Goal: Information Seeking & Learning: Learn about a topic

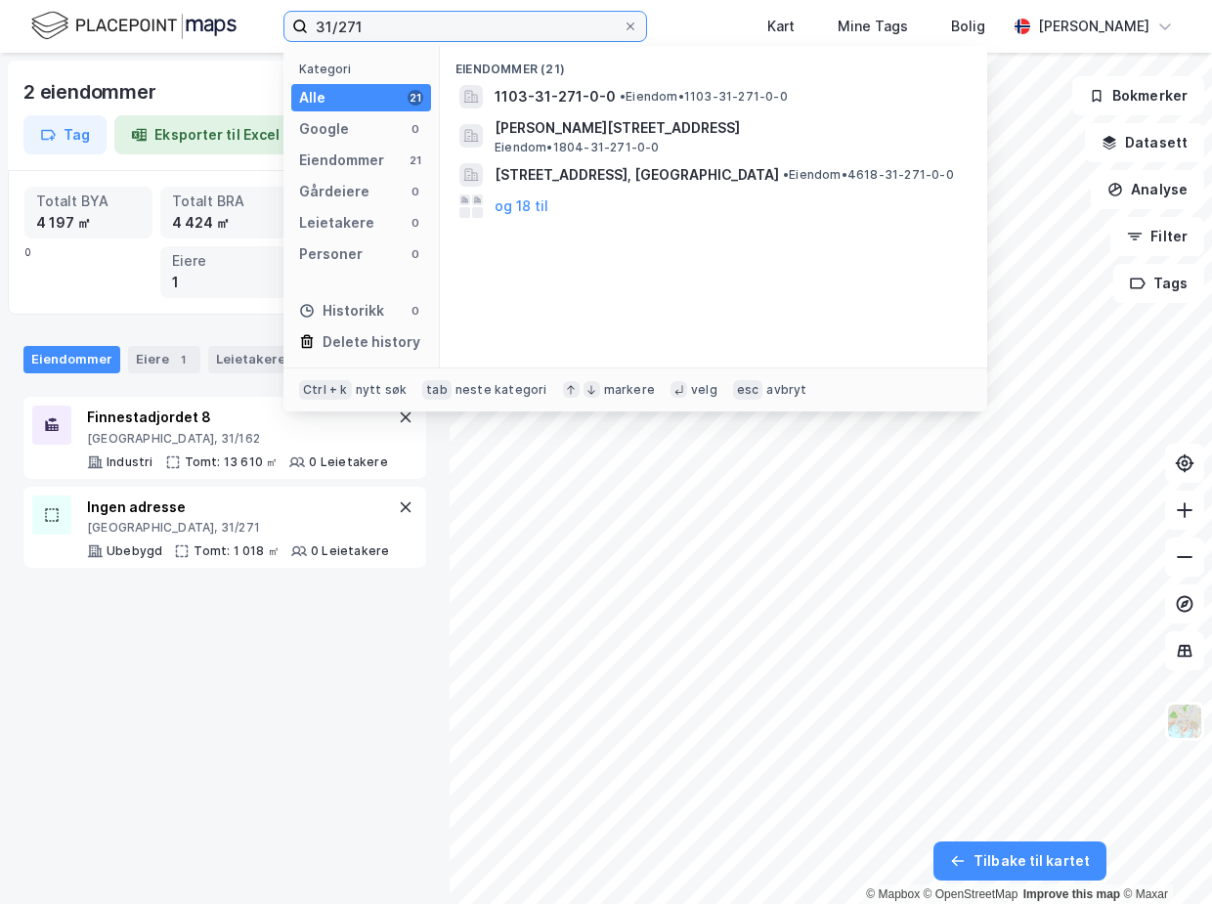
drag, startPoint x: 397, startPoint y: 25, endPoint x: 230, endPoint y: 24, distance: 167.2
click at [230, 24] on div "31/271 Kategori Alle 21 Google 0 Eiendommer 21 Gårdeiere 0 Leietakere 0 Persone…" at bounding box center [606, 26] width 1212 height 53
paste input "Hamnevegen 7"
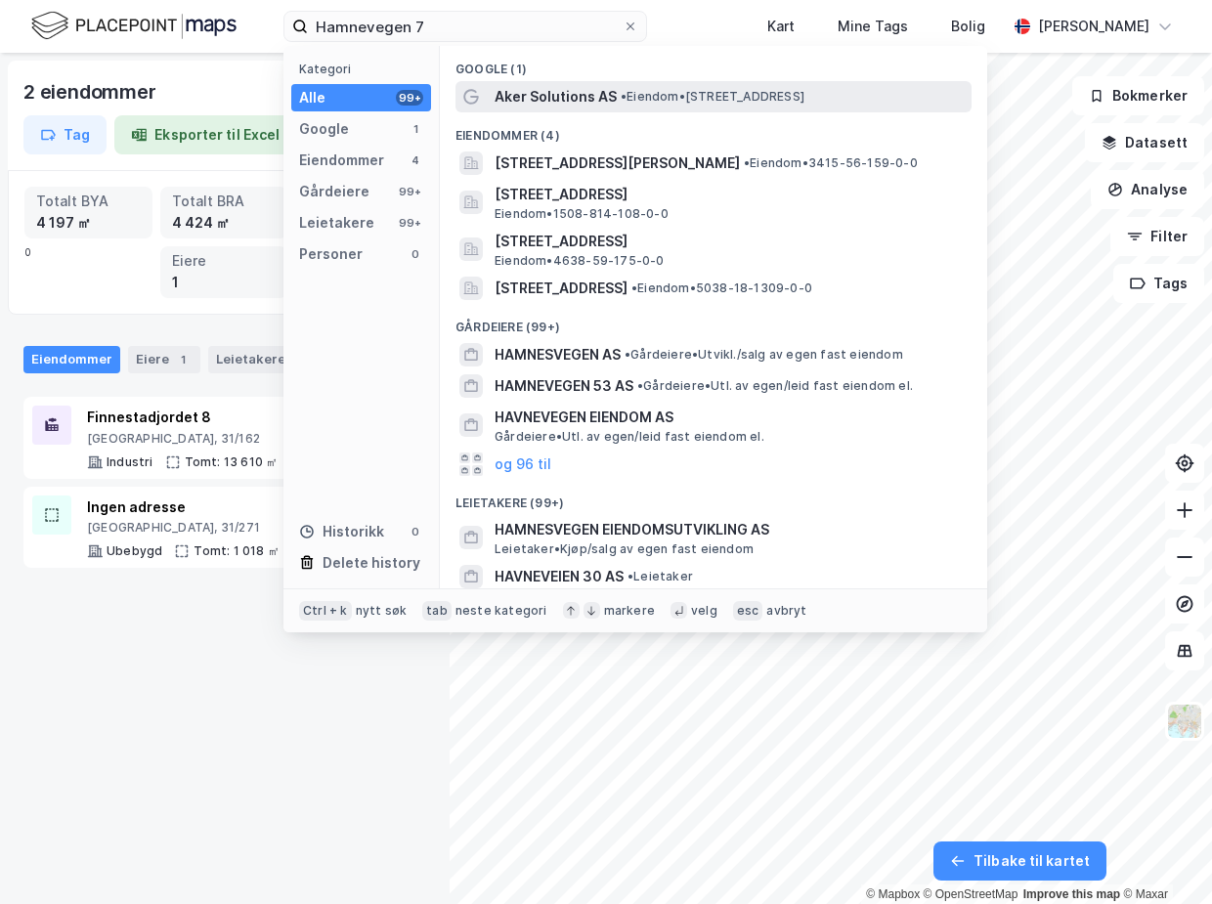
click at [594, 100] on span "Aker Solutions AS" at bounding box center [556, 96] width 122 height 23
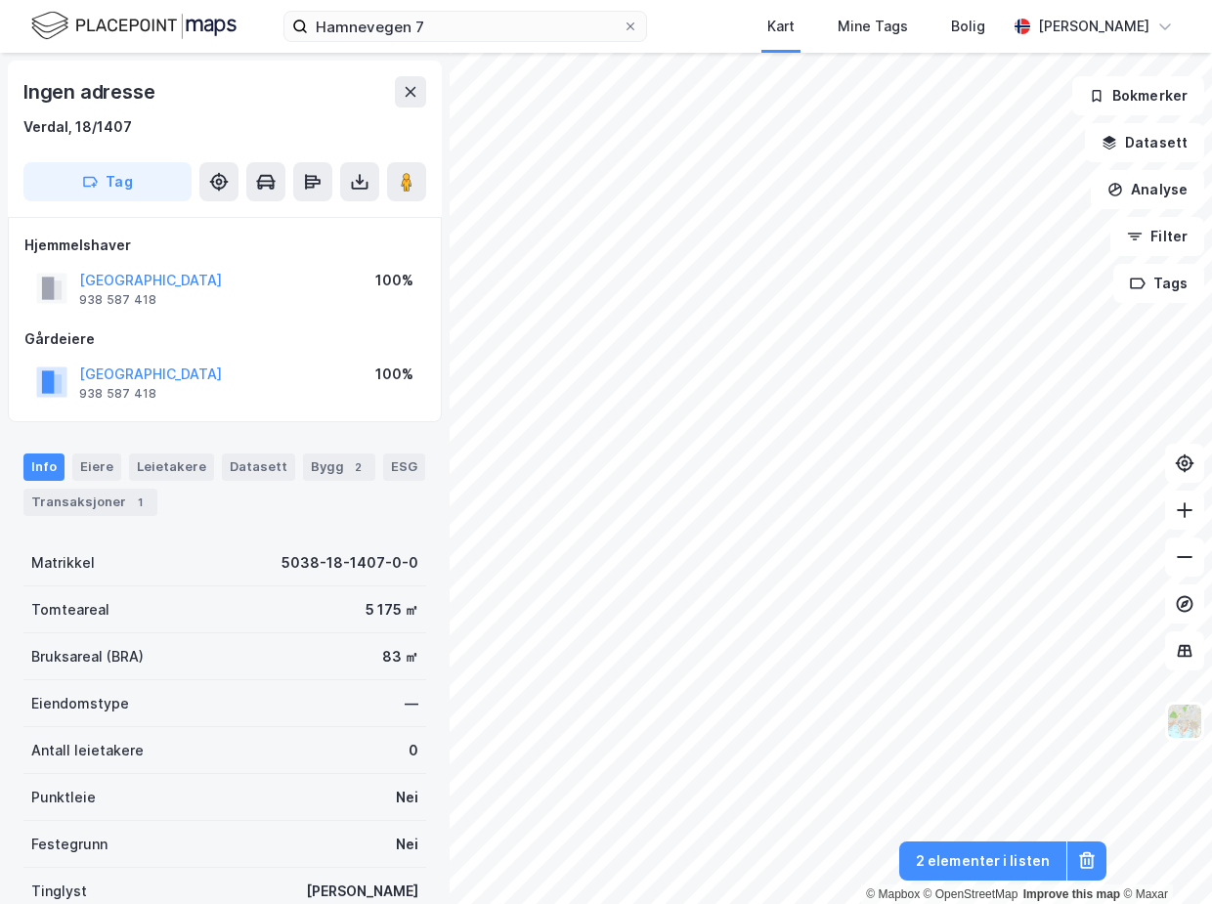
scroll to position [1, 0]
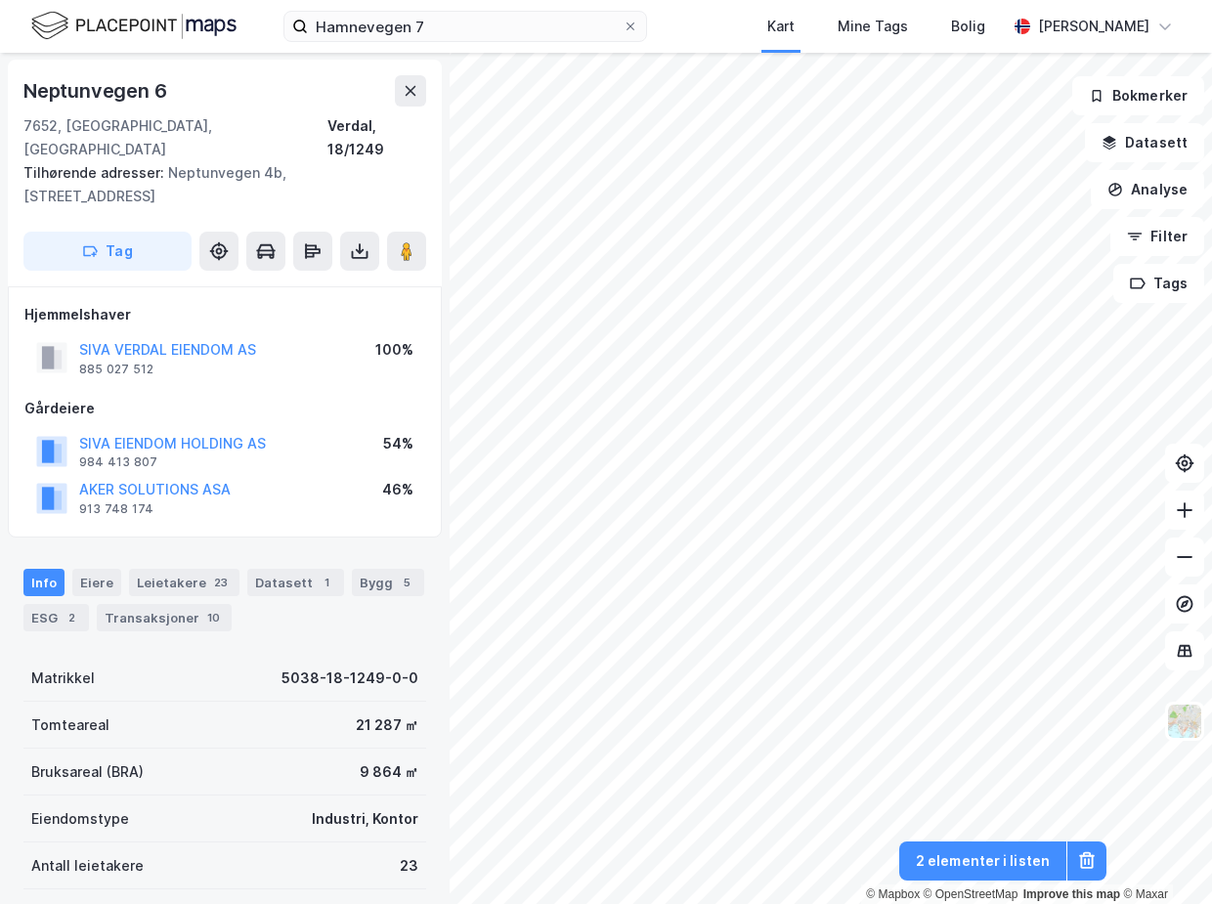
scroll to position [1, 0]
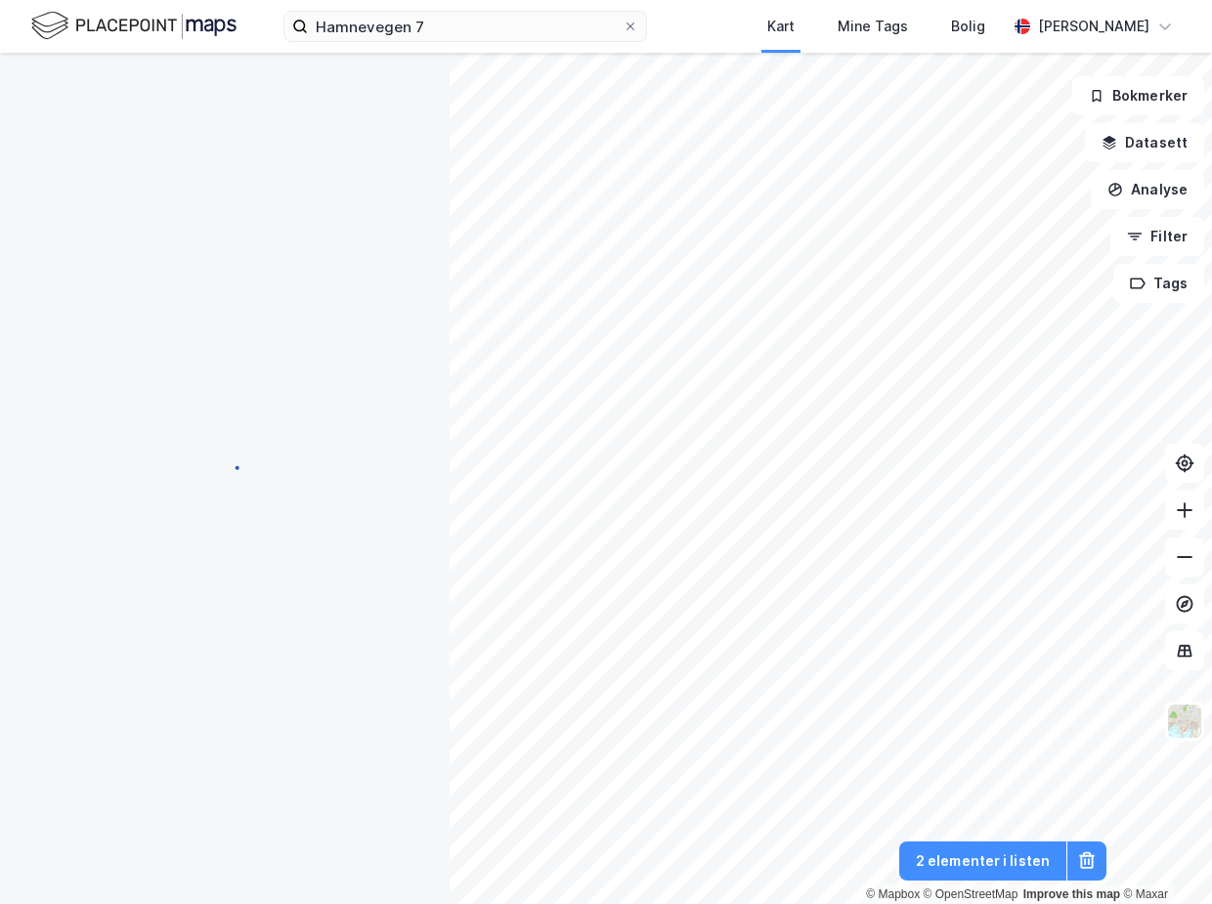
scroll to position [1, 0]
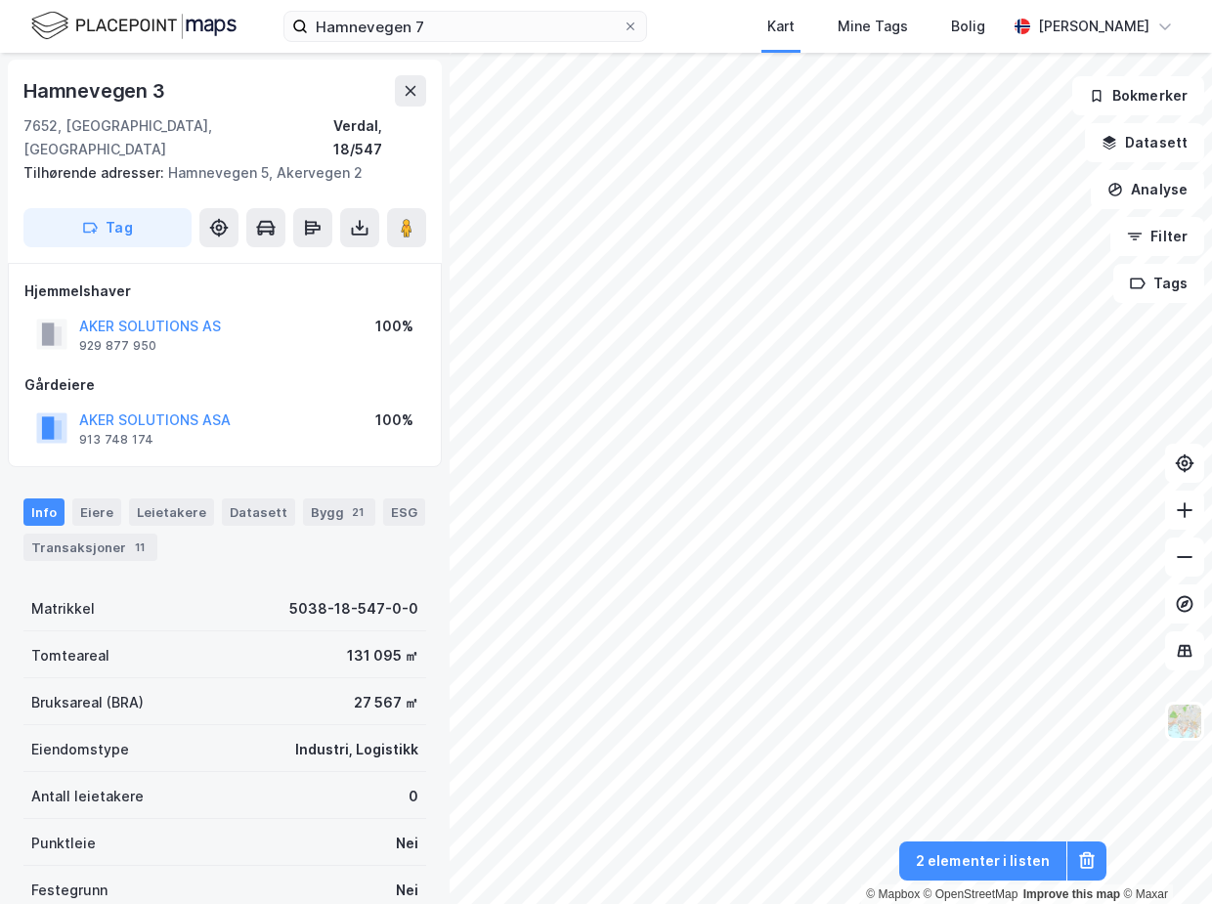
scroll to position [1, 0]
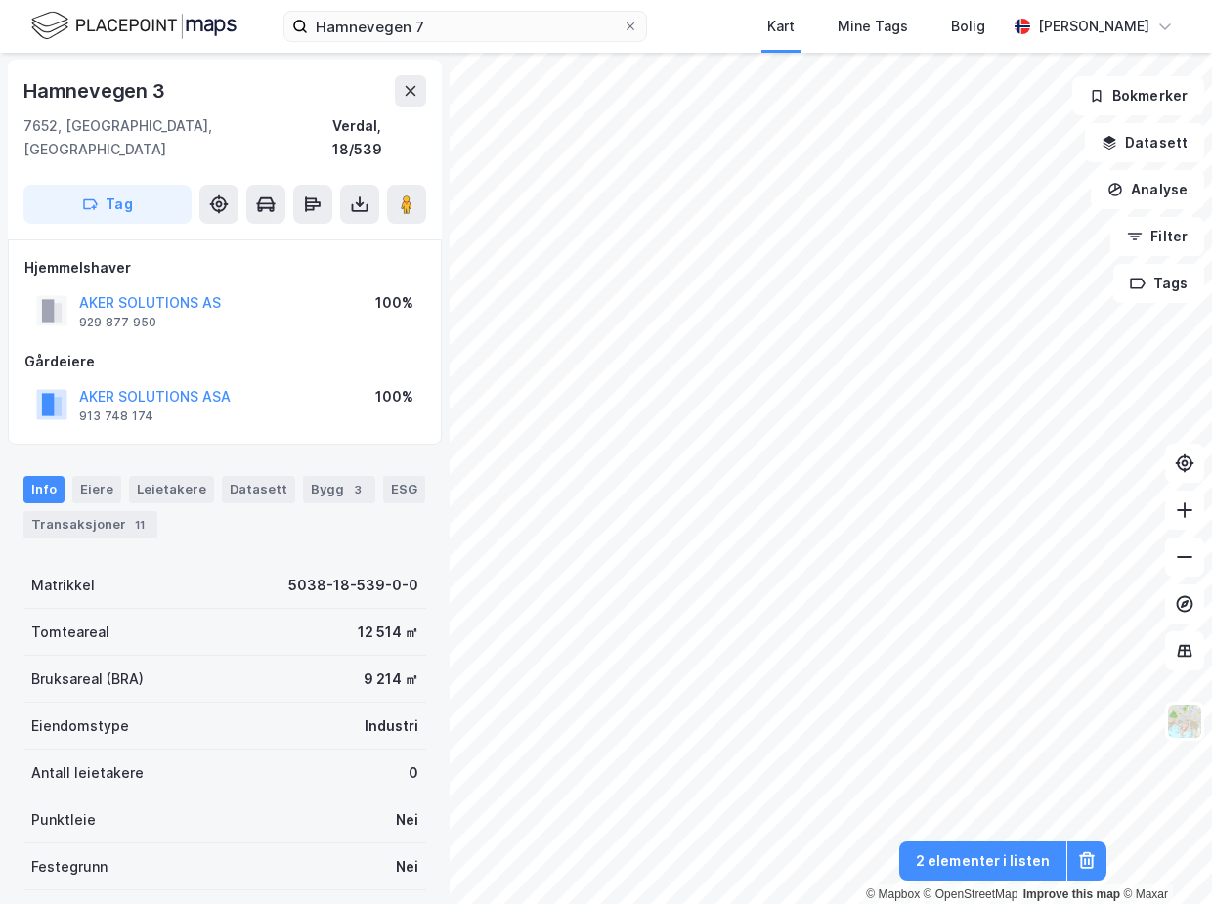
scroll to position [1, 0]
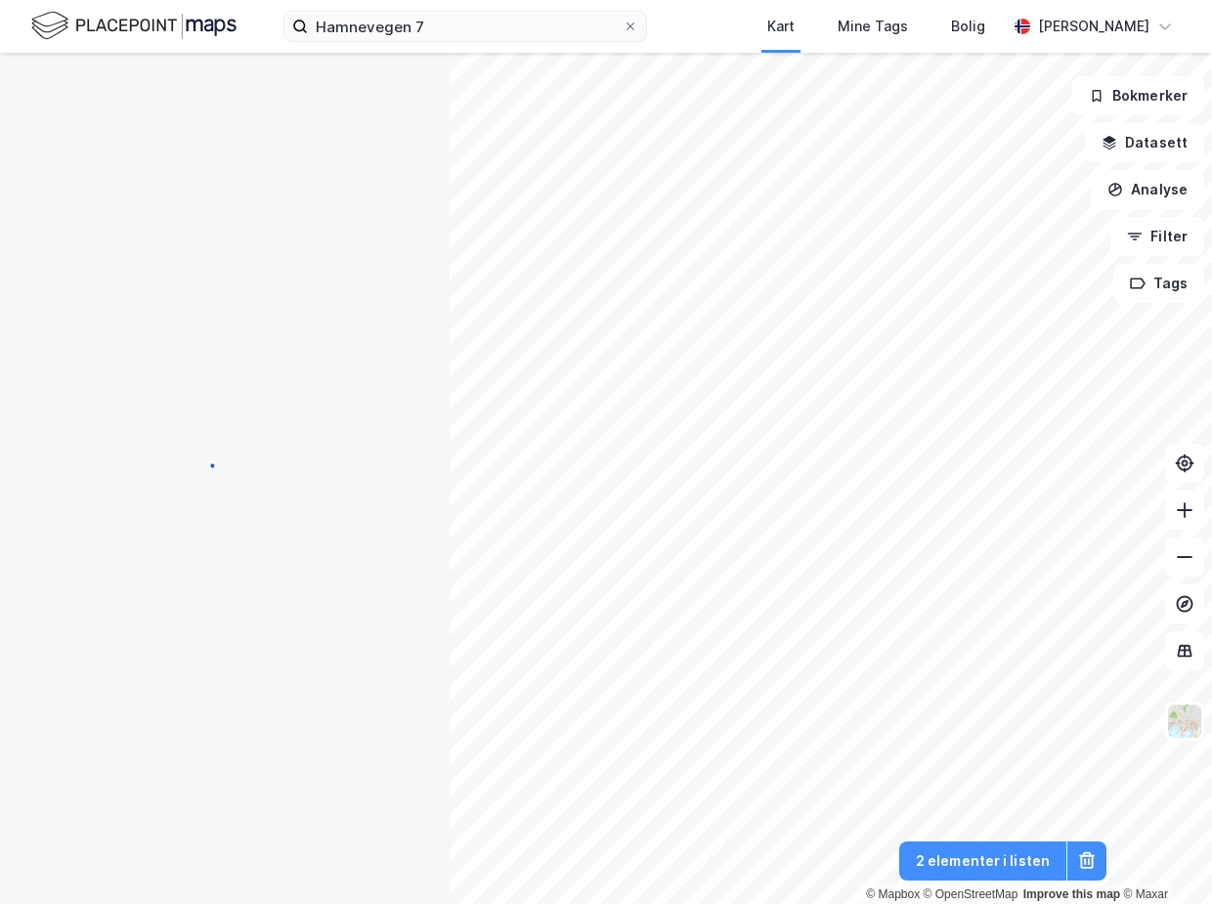
scroll to position [1, 0]
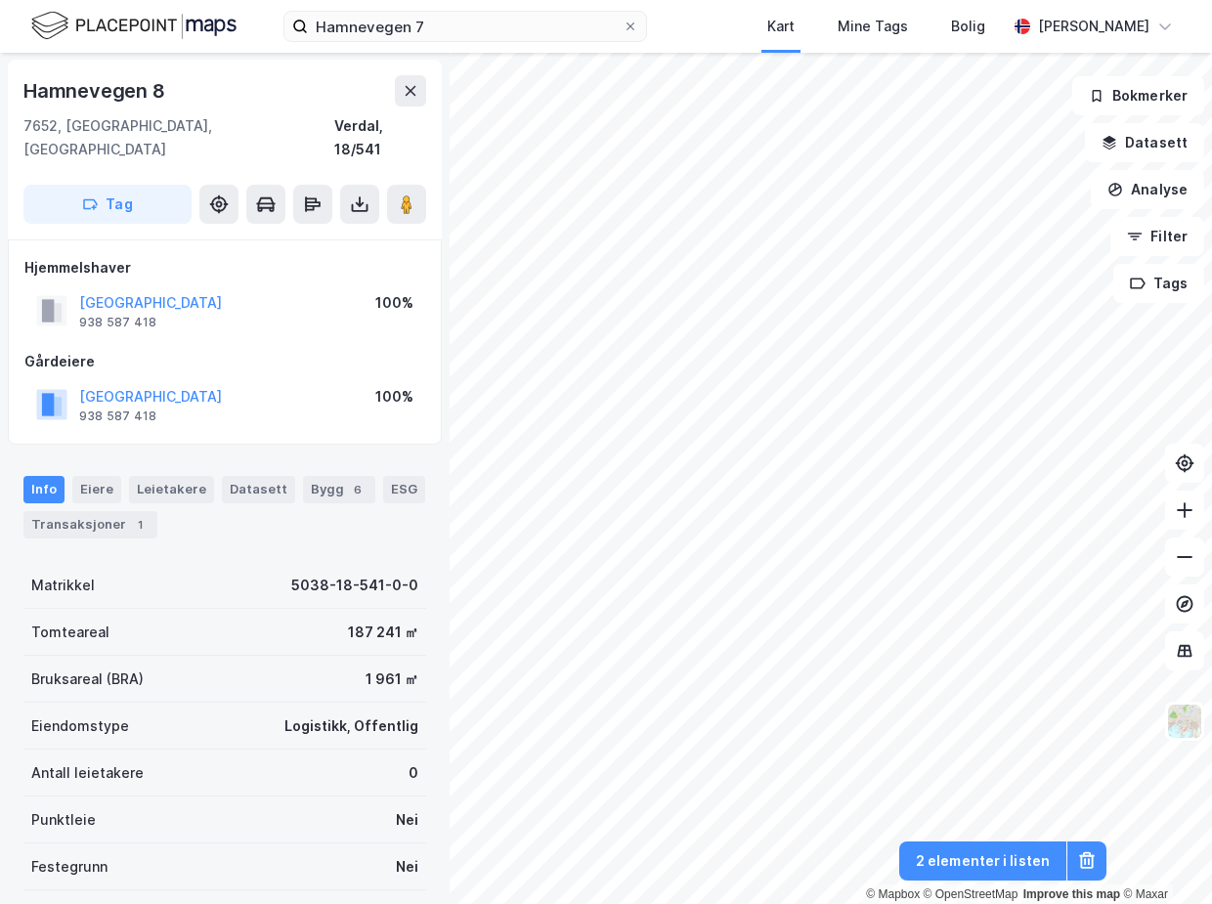
scroll to position [1, 0]
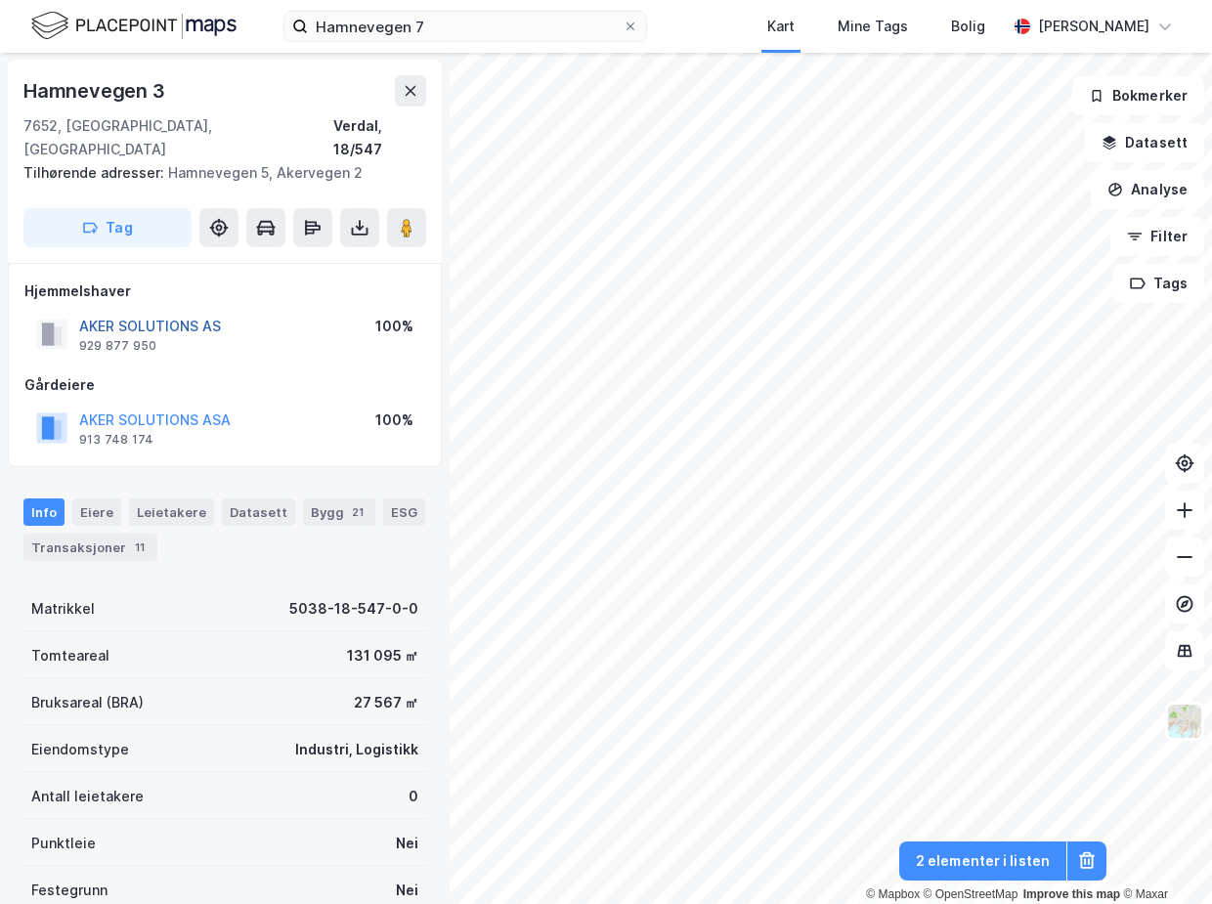
click at [0, 0] on button "AKER SOLUTIONS AS" at bounding box center [0, 0] width 0 height 0
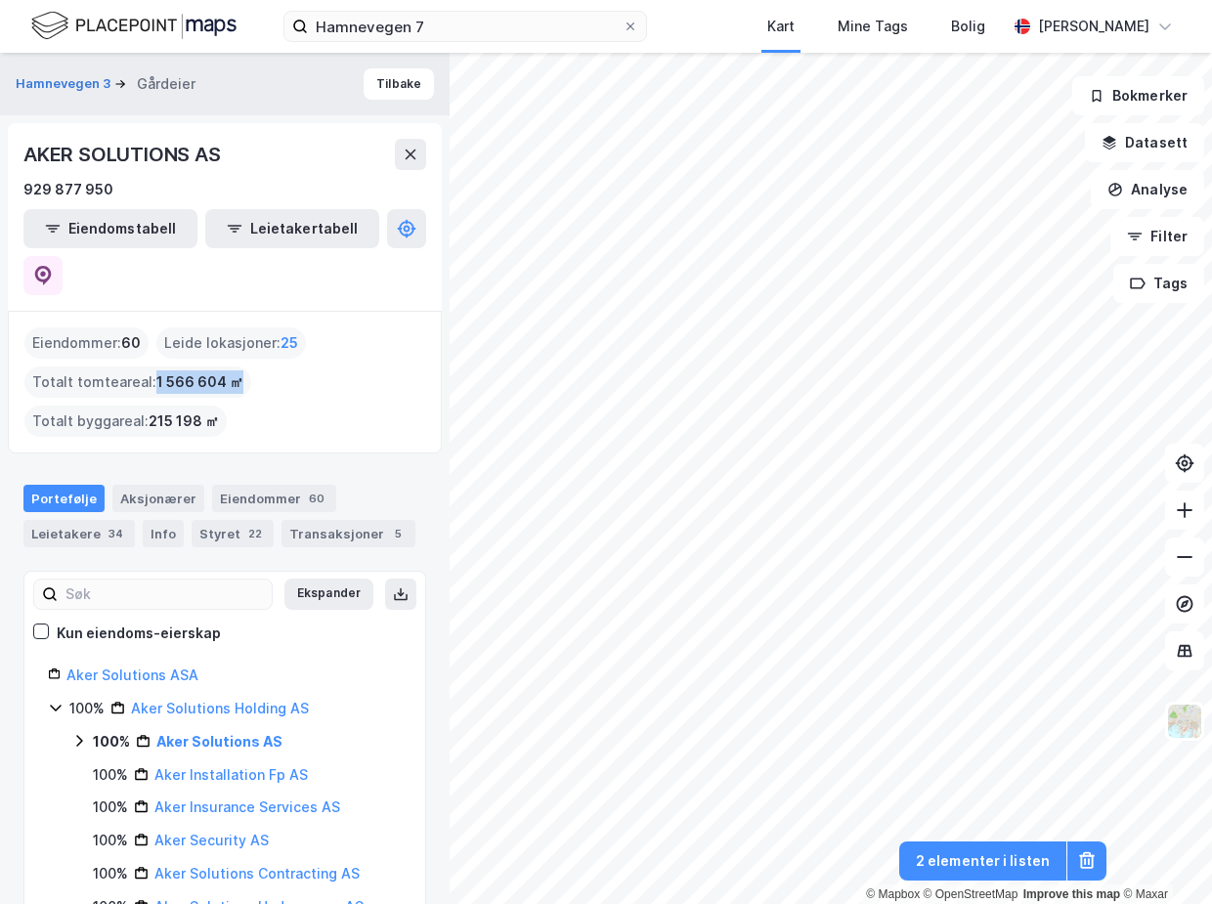
drag, startPoint x: 158, startPoint y: 333, endPoint x: 233, endPoint y: 335, distance: 74.3
click at [233, 371] on span "1 566 604 ㎡" at bounding box center [199, 382] width 87 height 23
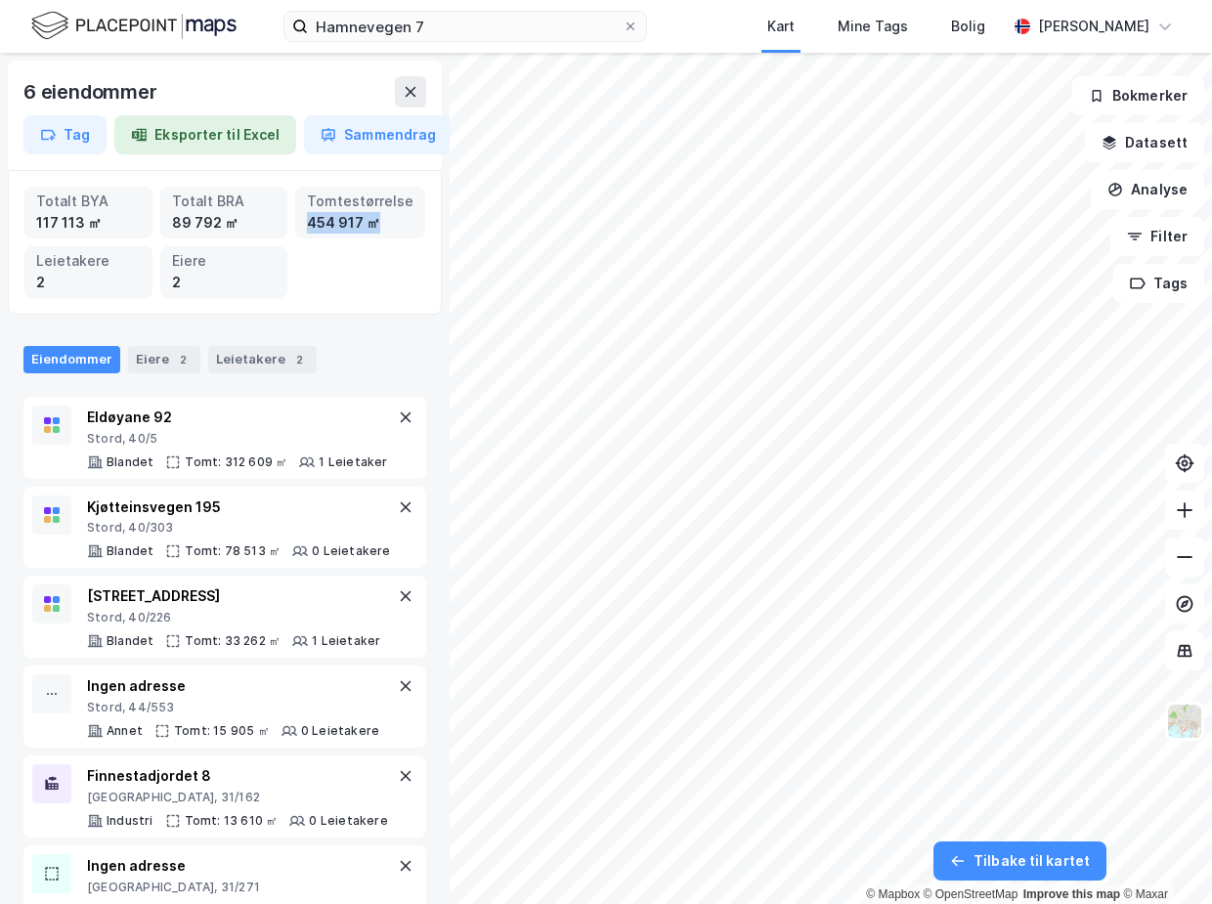
drag, startPoint x: 308, startPoint y: 227, endPoint x: 392, endPoint y: 230, distance: 84.1
click at [391, 228] on div "Tomtestørrelse 454 917 ㎡" at bounding box center [360, 213] width 130 height 52
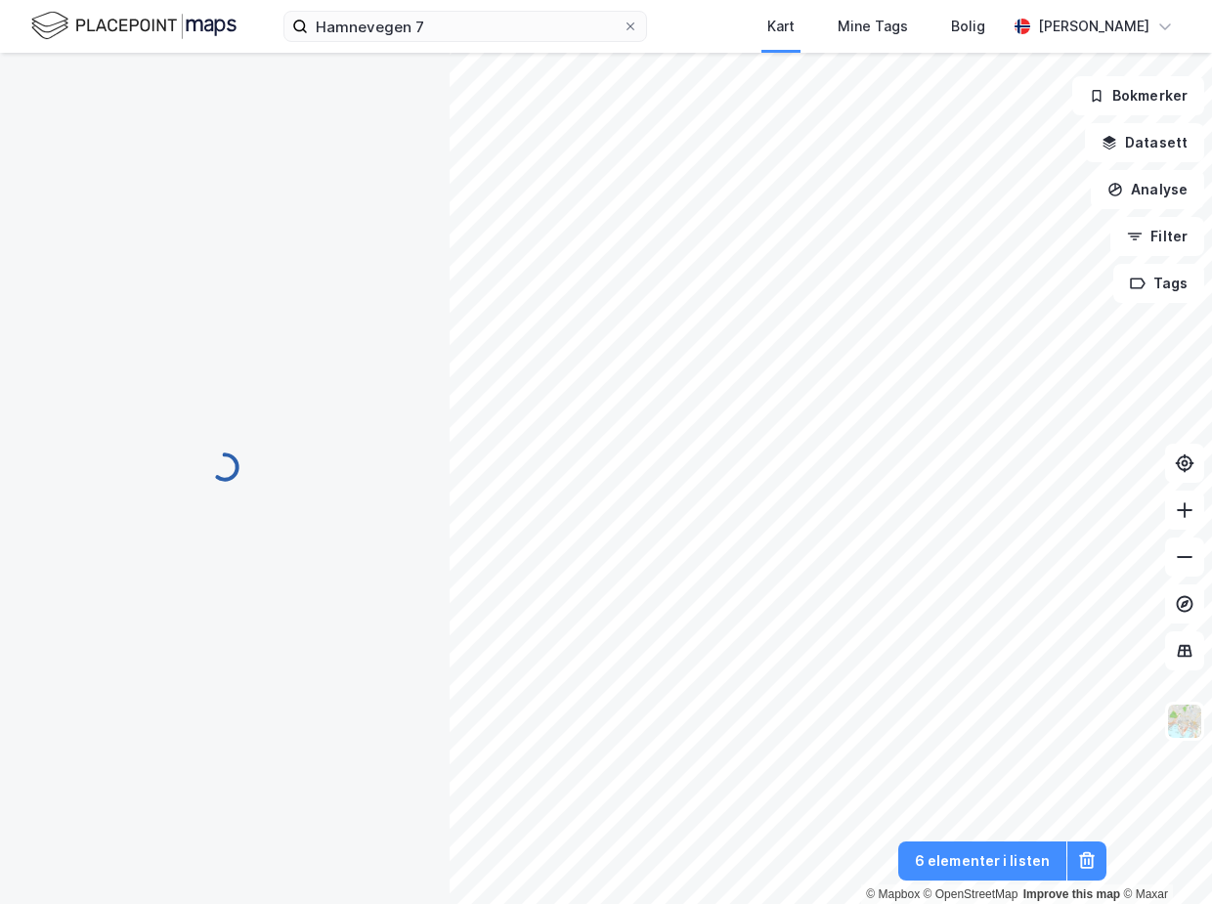
scroll to position [1, 0]
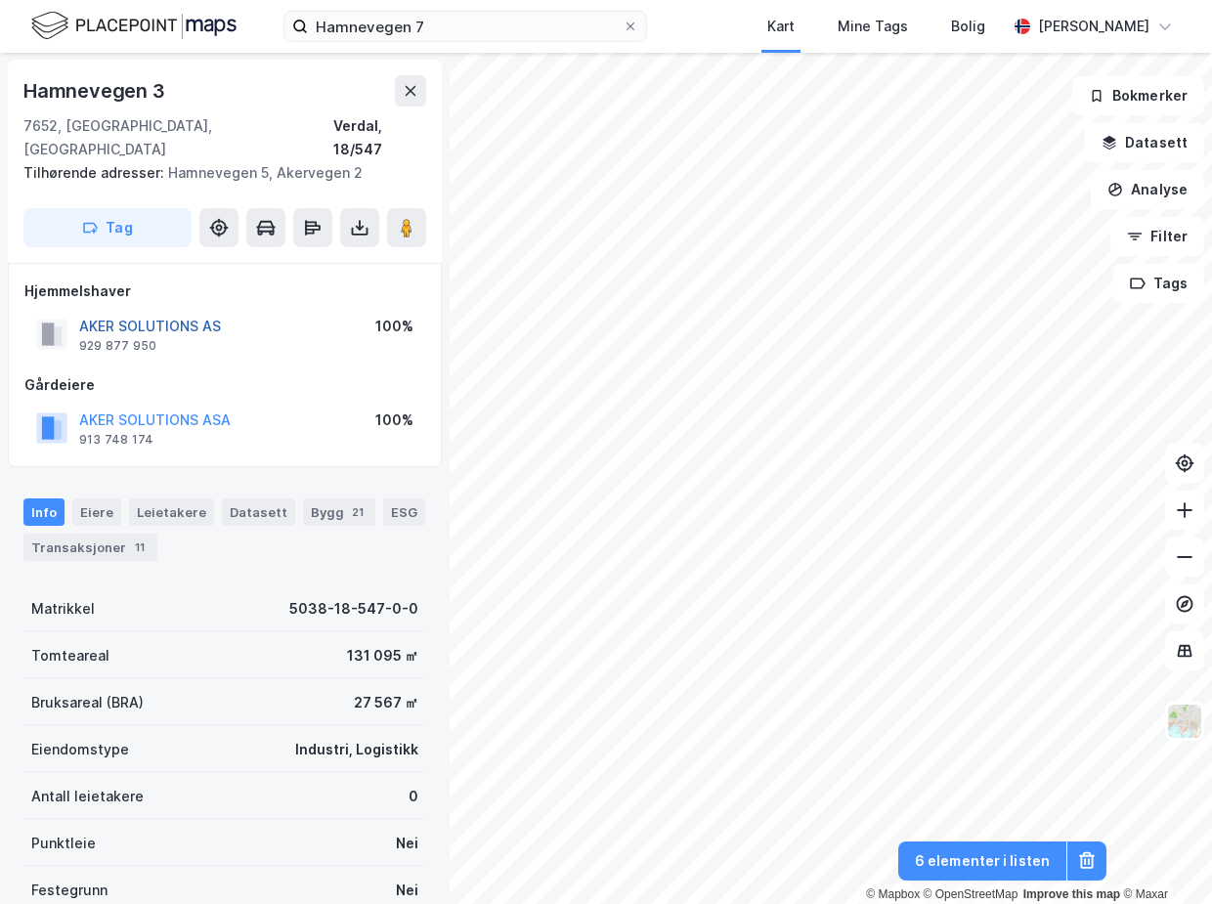
click at [0, 0] on button "AKER SOLUTIONS AS" at bounding box center [0, 0] width 0 height 0
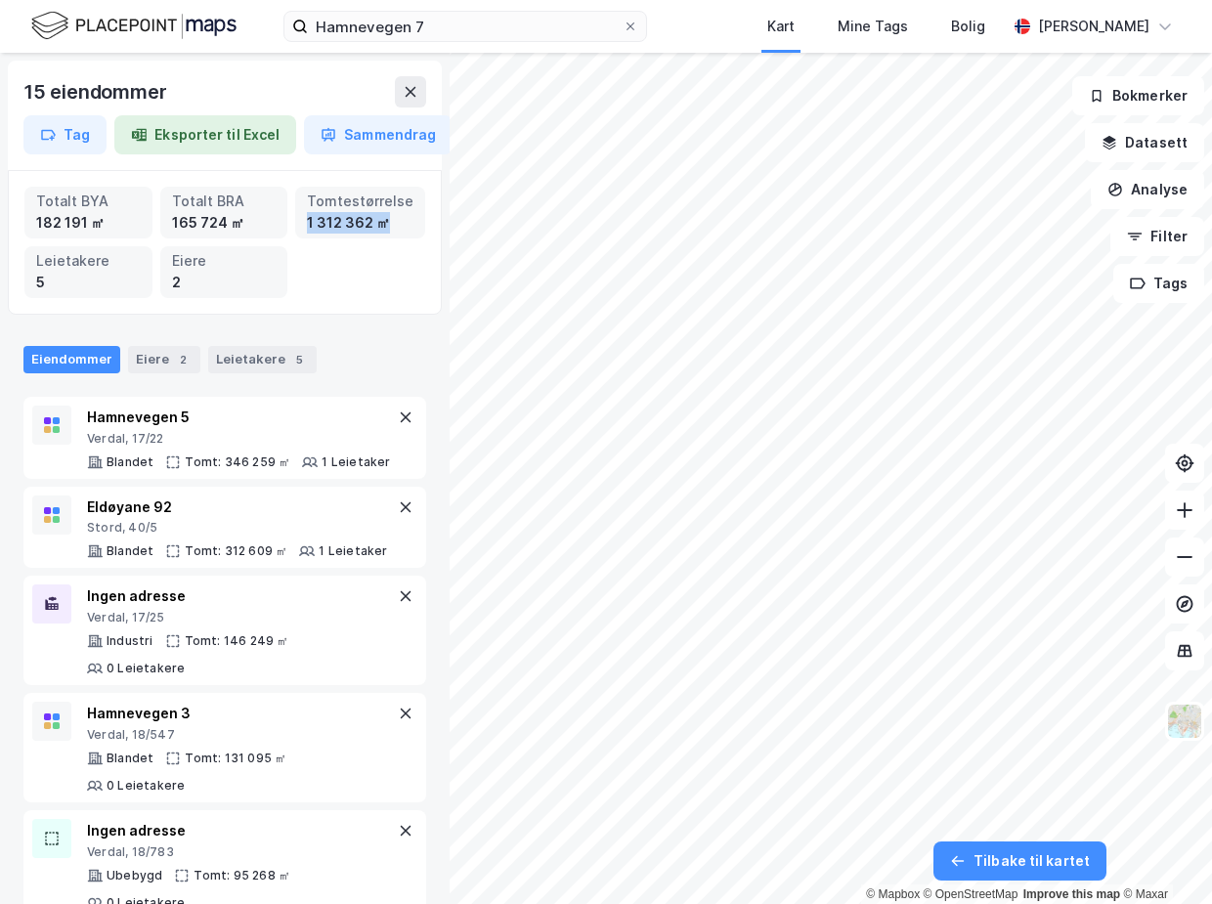
drag, startPoint x: 306, startPoint y: 219, endPoint x: 404, endPoint y: 228, distance: 98.2
click at [406, 226] on div "Tomtestørrelse 1 312 362 ㎡" at bounding box center [360, 213] width 130 height 52
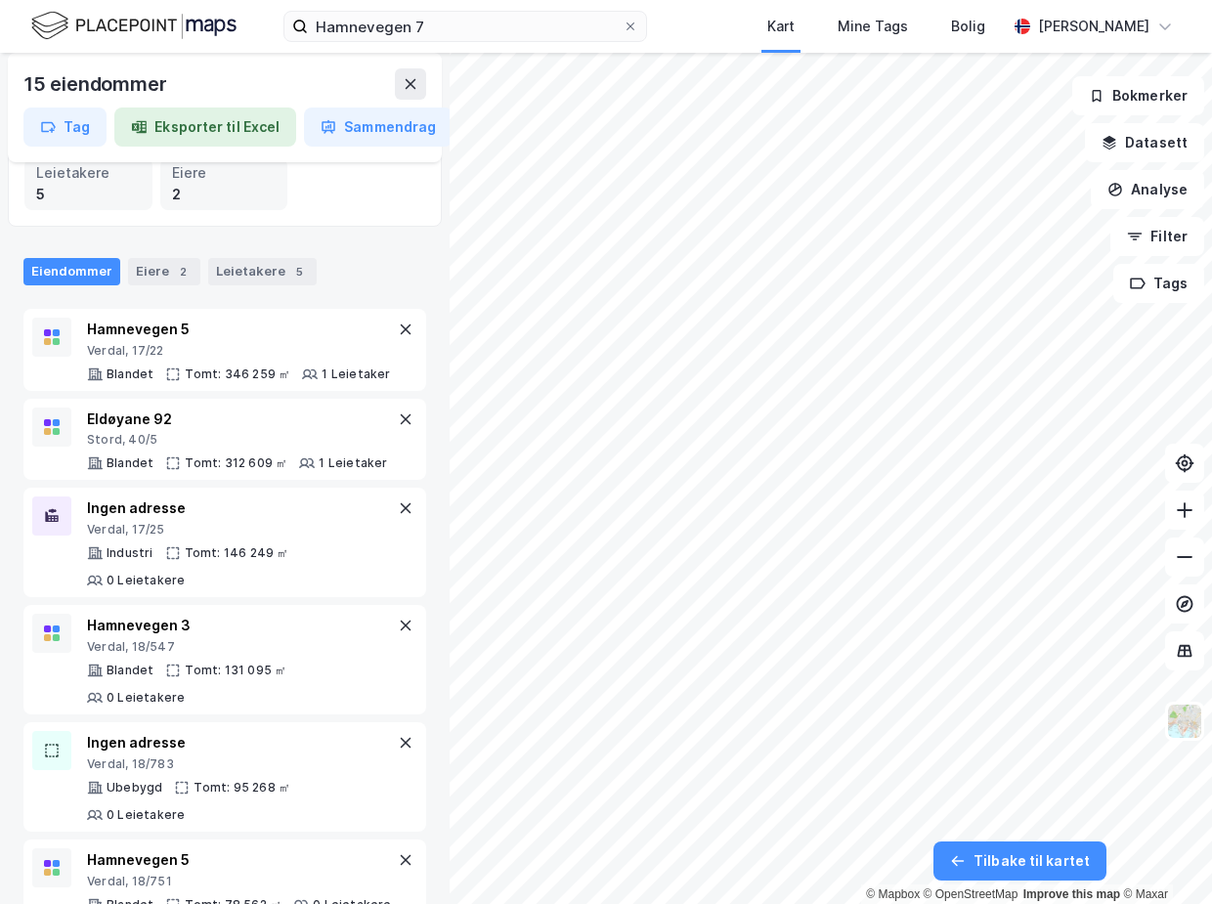
scroll to position [88, 0]
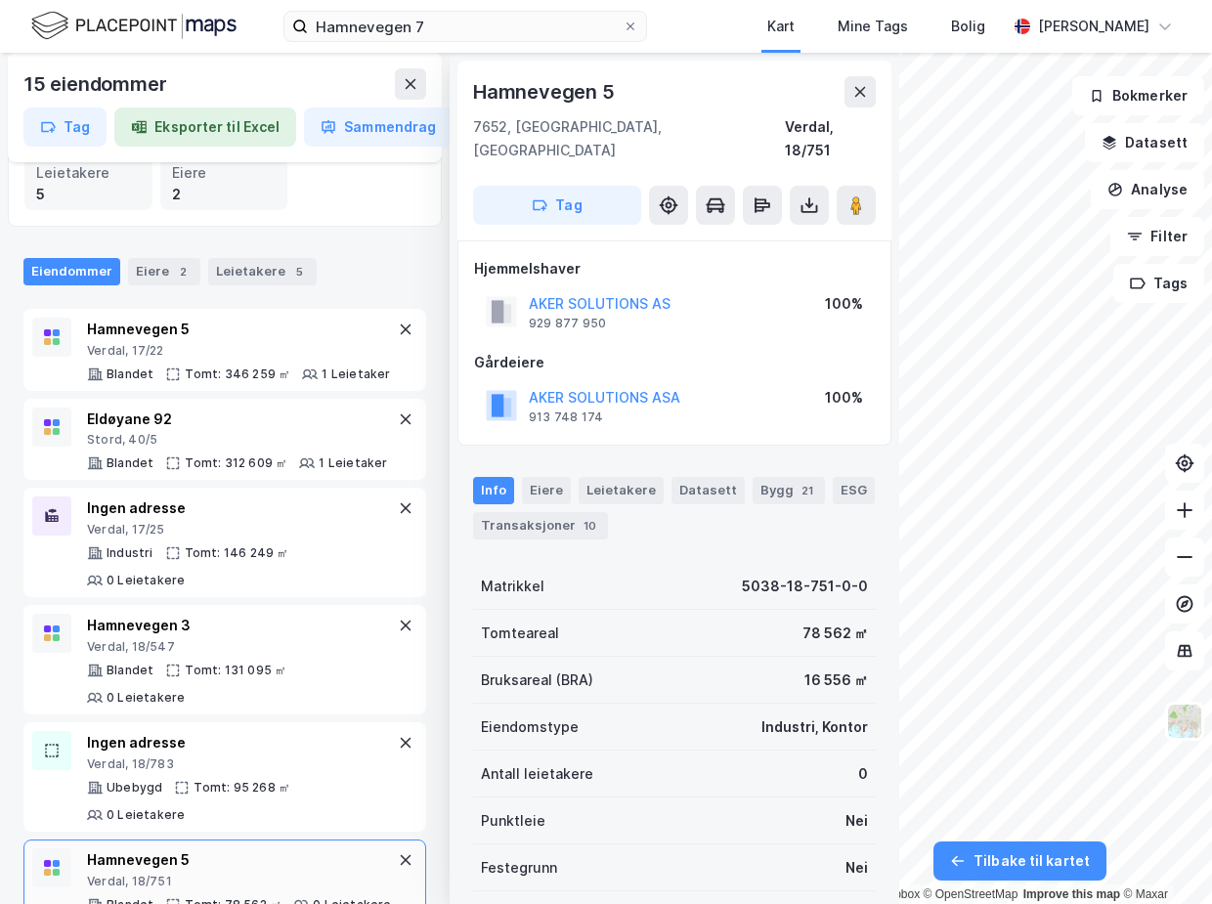
scroll to position [1, 0]
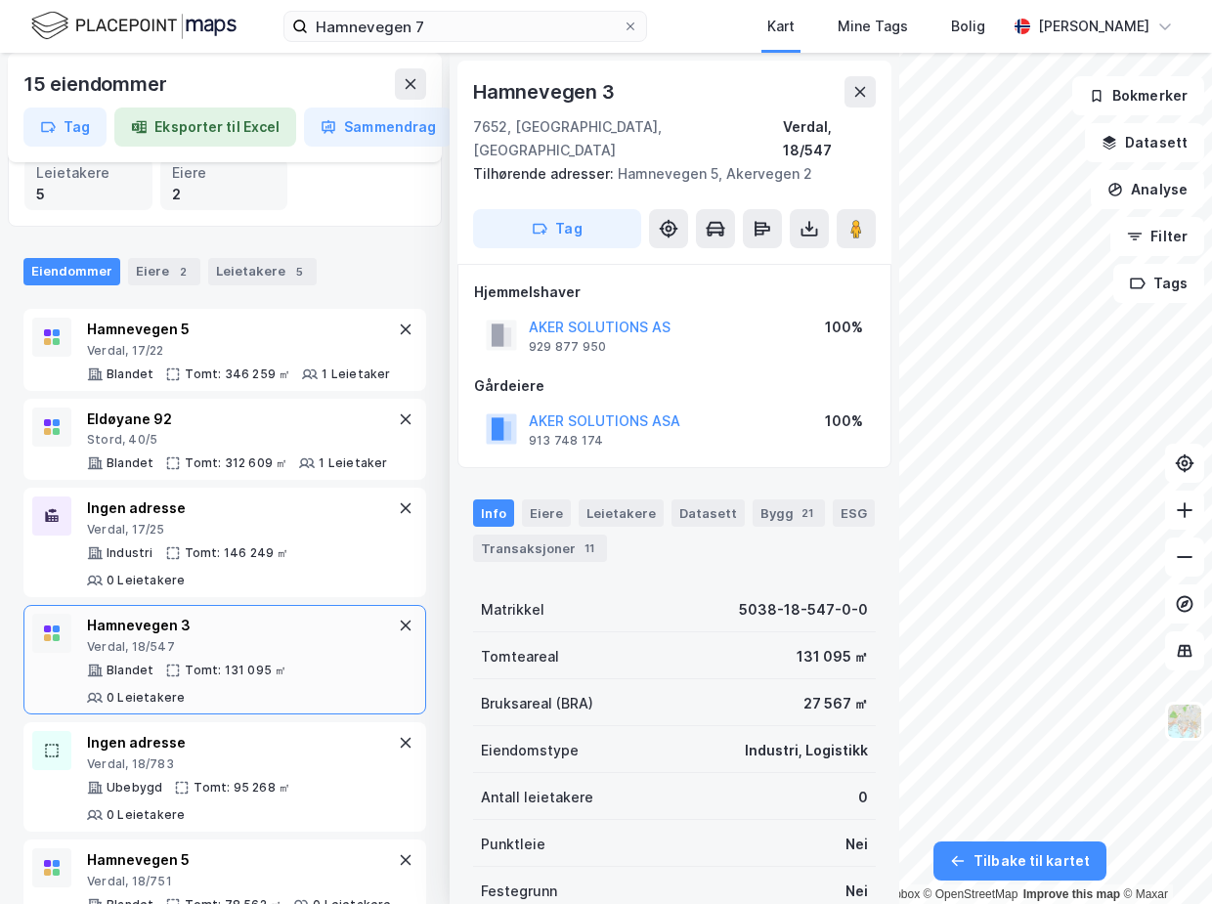
scroll to position [1, 0]
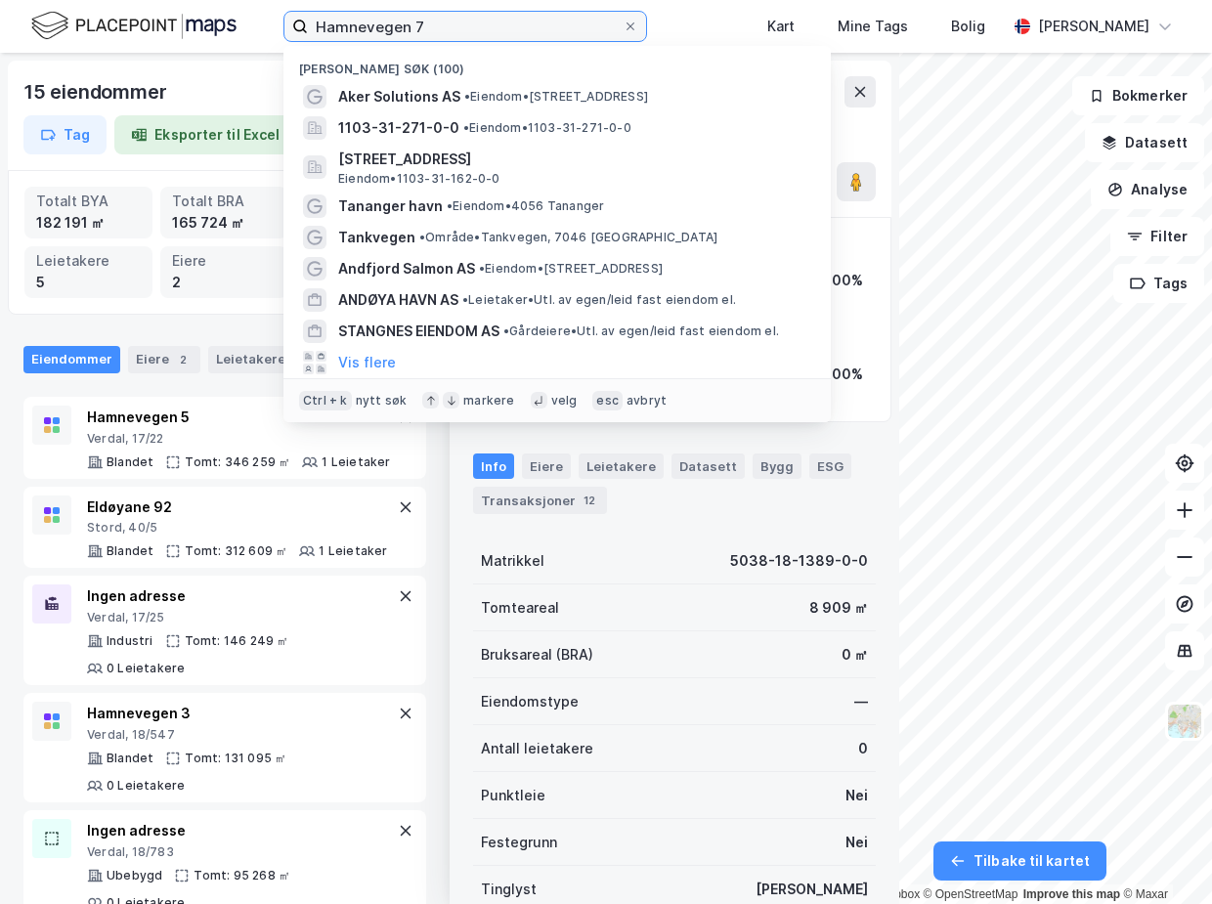
drag, startPoint x: 426, startPoint y: 27, endPoint x: 187, endPoint y: 15, distance: 239.8
click at [187, 15] on div "Hamnevegen 7 Nylige søk (100) Aker Solutions AS • Eiendom • [STREET_ADDRESS] 11…" at bounding box center [606, 26] width 1212 height 53
paste input "[STREET_ADDRESS], Forus"
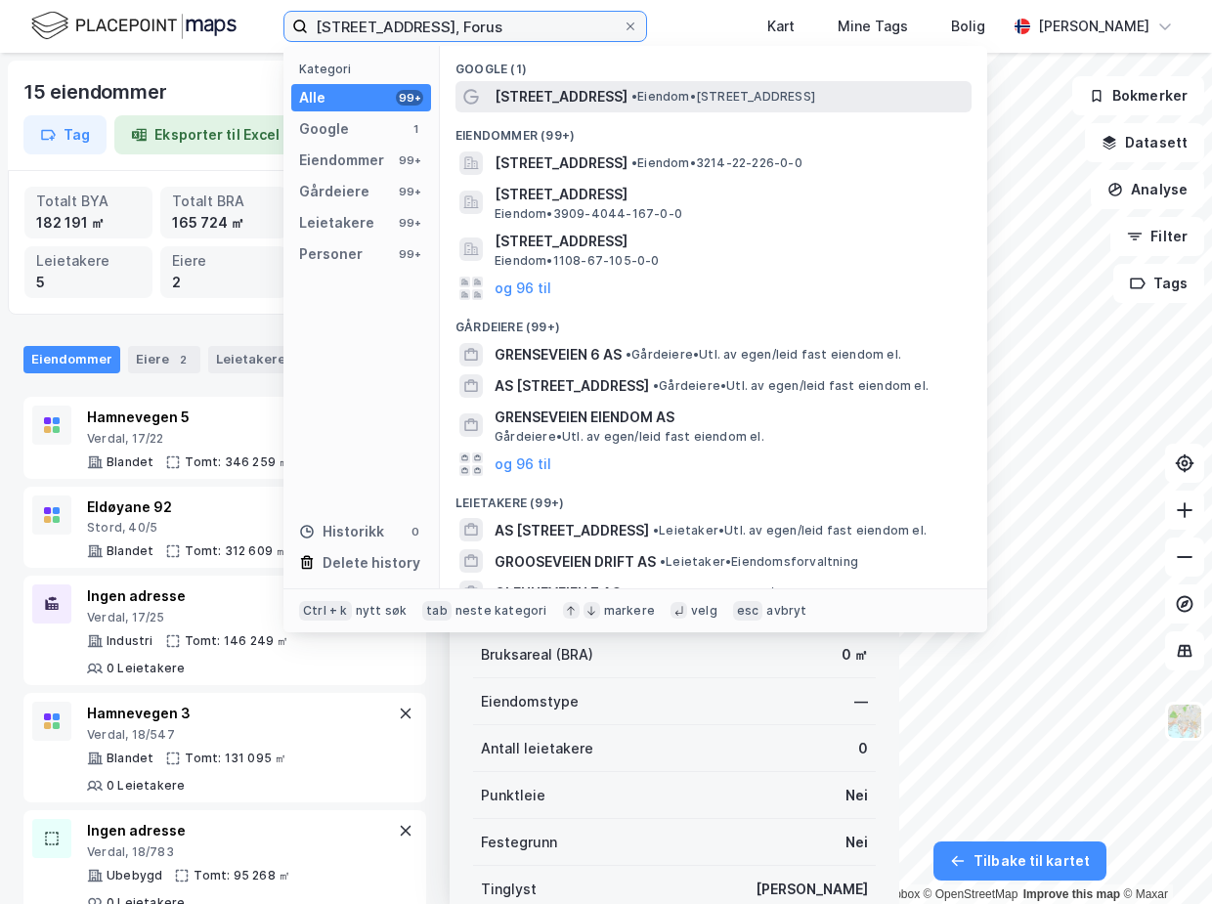
type input "[STREET_ADDRESS], Forus"
click at [575, 109] on div "[STREET_ADDRESS] • Eiendom • [STREET_ADDRESS]" at bounding box center [714, 96] width 516 height 31
